Goal: Information Seeking & Learning: Learn about a topic

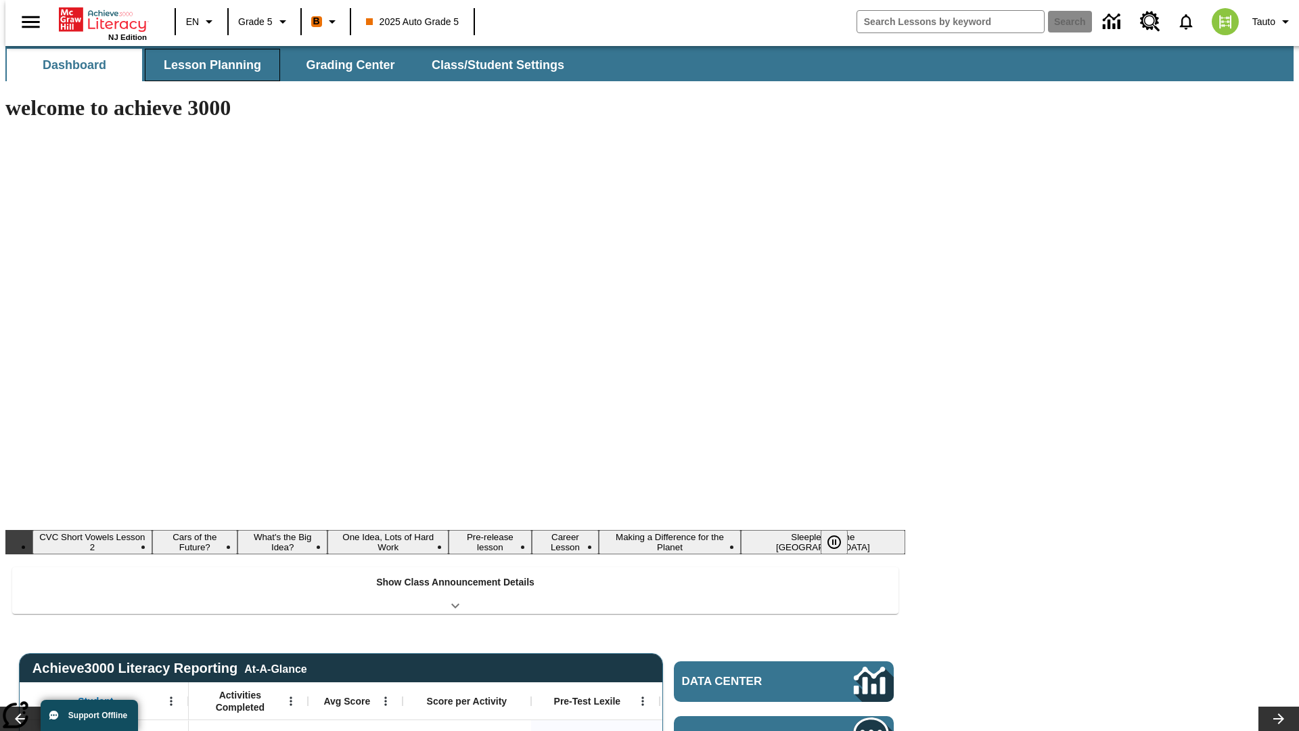
click at [207, 65] on span "Lesson Planning" at bounding box center [212, 66] width 97 height 16
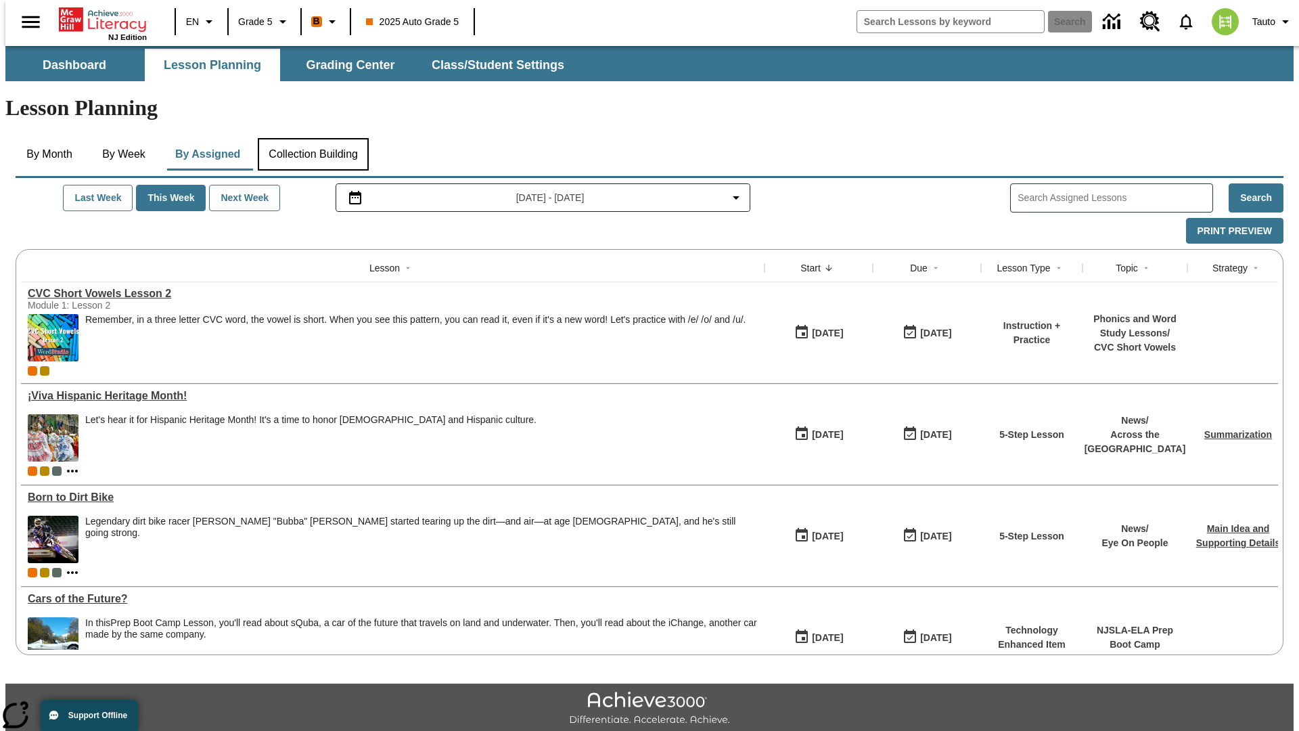
click at [313, 138] on button "Collection Building" at bounding box center [313, 154] width 111 height 32
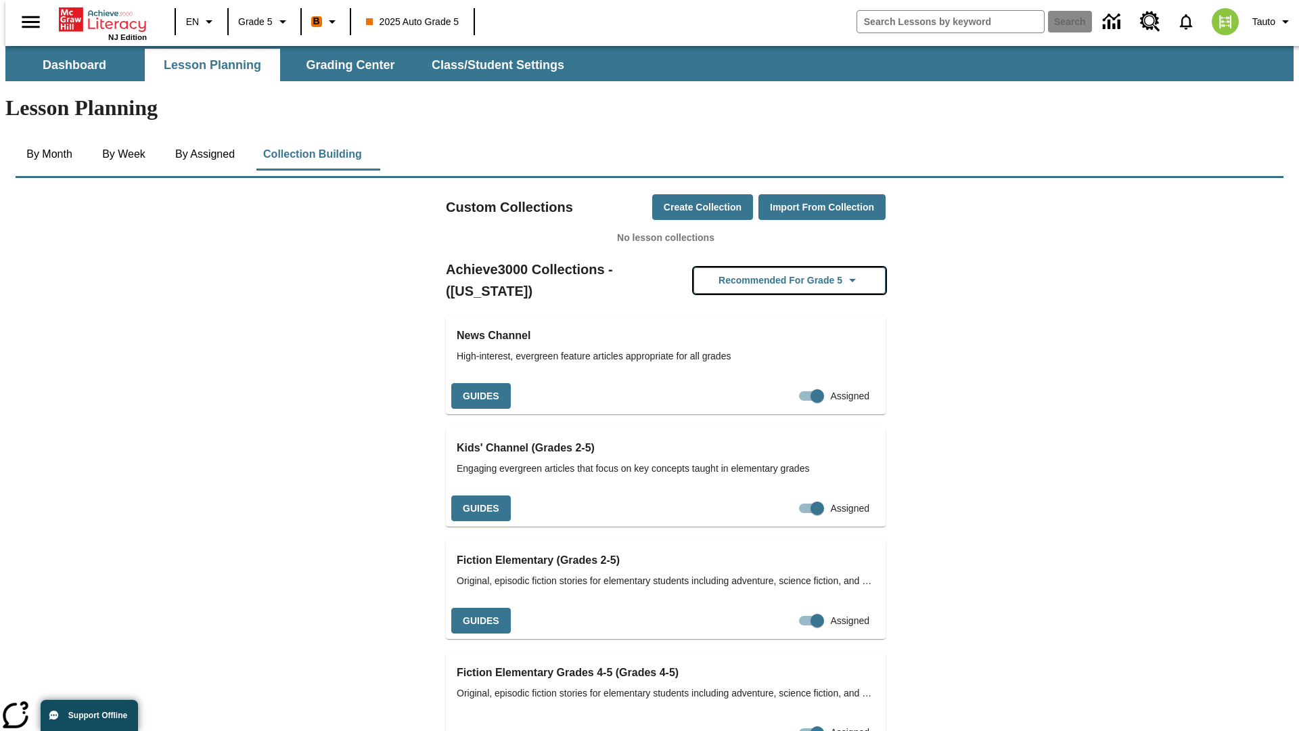
click at [768, 267] on button "Recommended for Grade 5" at bounding box center [790, 280] width 192 height 26
click at [787, 383] on input "Assigned" at bounding box center [817, 396] width 77 height 26
checkbox input "false"
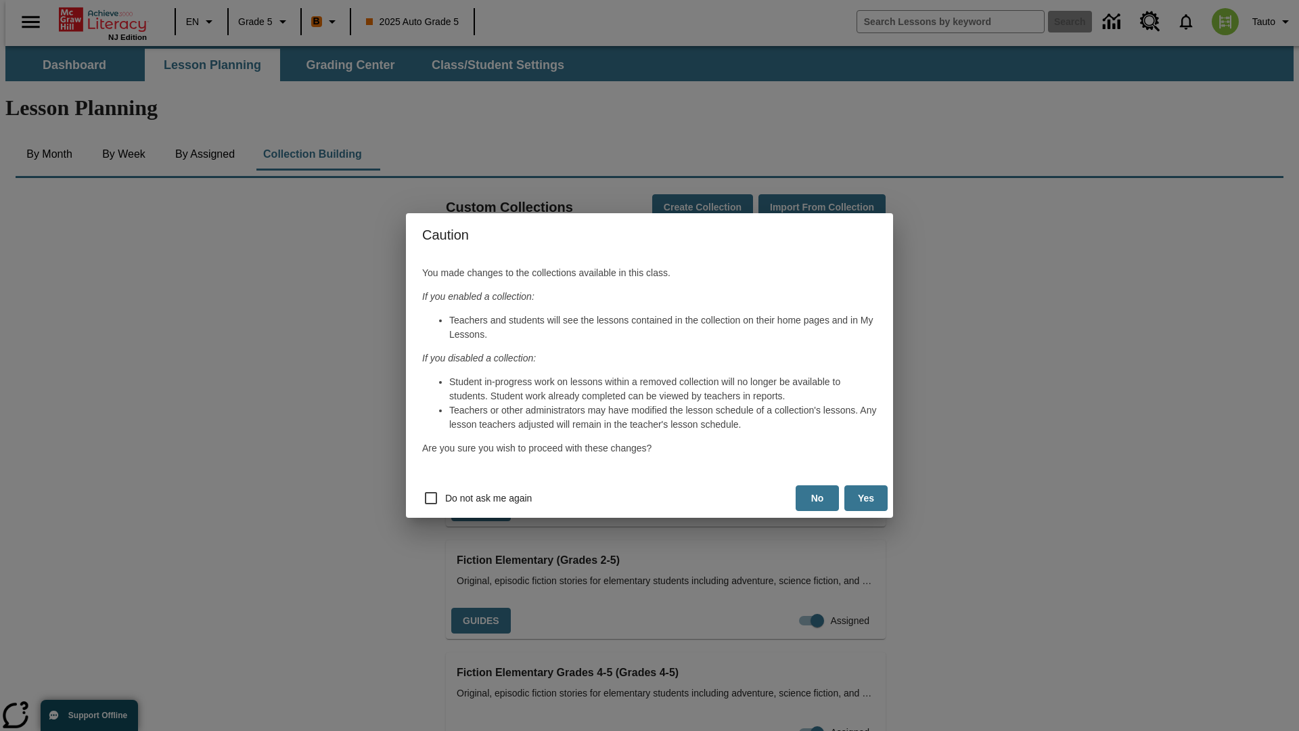
scroll to position [0, 7]
click at [866, 498] on button "Yes" at bounding box center [866, 498] width 43 height 26
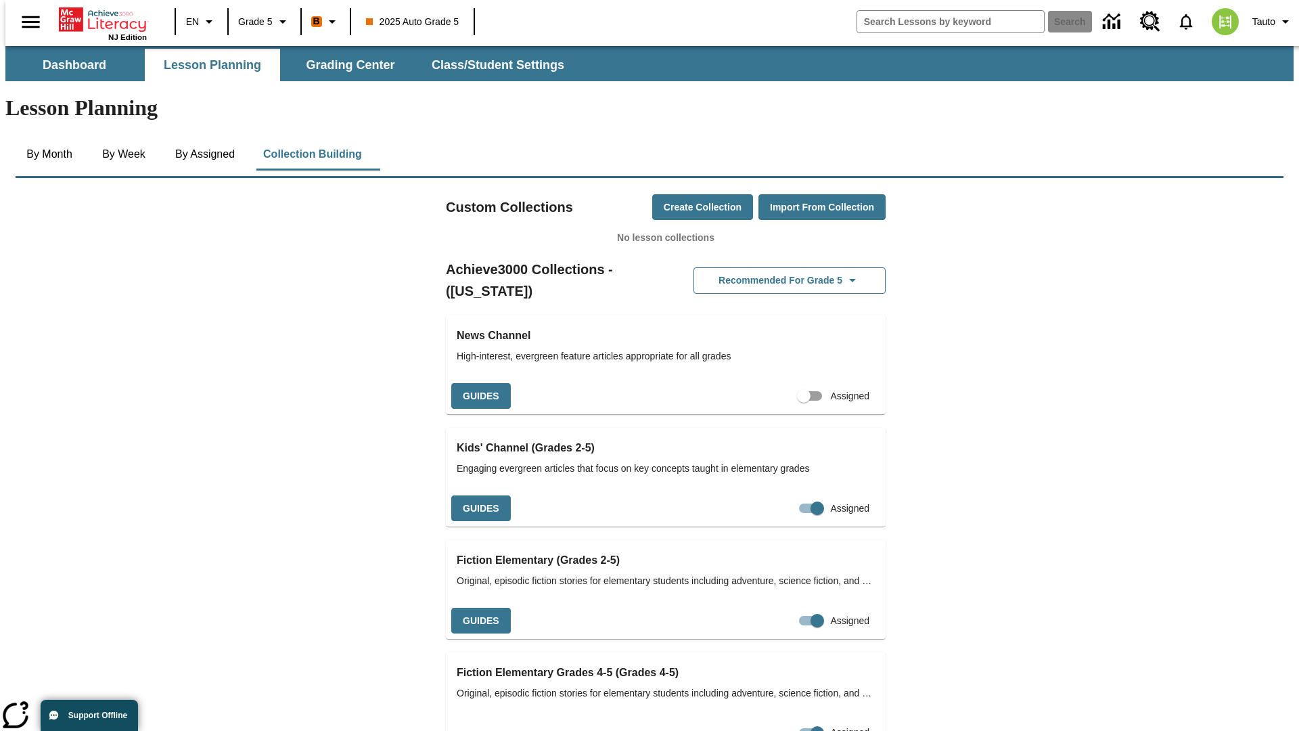
click at [780, 383] on input "Assigned" at bounding box center [803, 396] width 77 height 26
checkbox input "true"
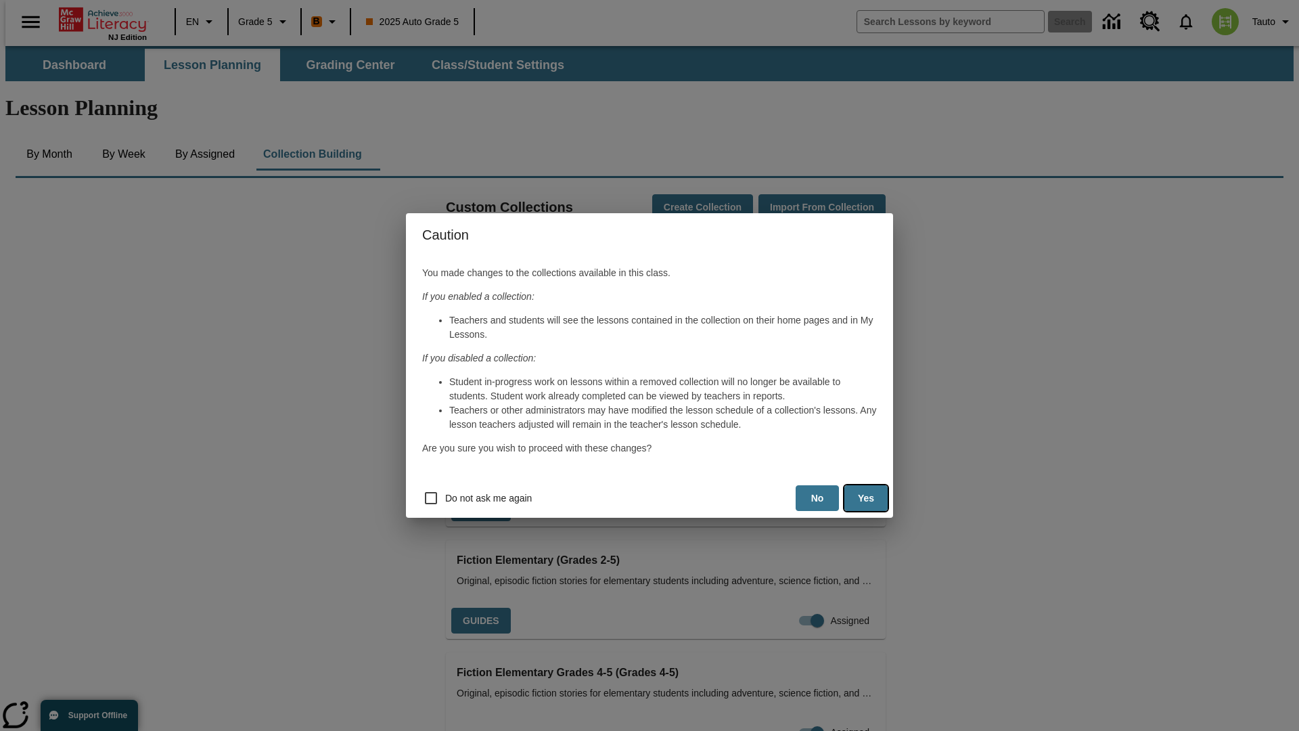
click at [866, 498] on button "Yes" at bounding box center [866, 498] width 43 height 26
